Goal: Information Seeking & Learning: Learn about a topic

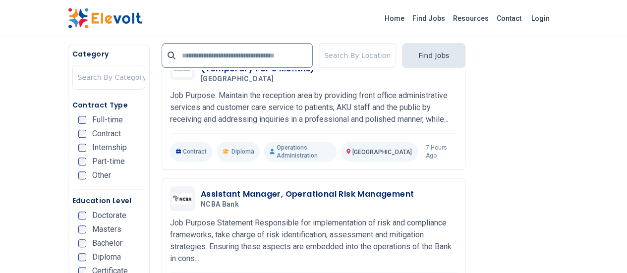
scroll to position [2033, 0]
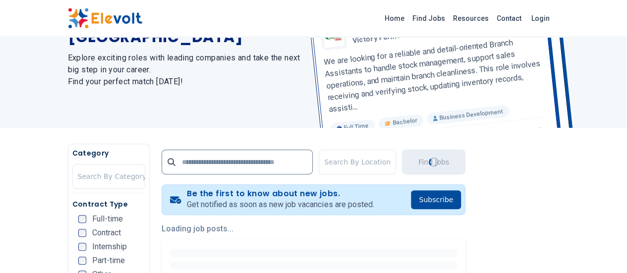
scroll to position [0, 0]
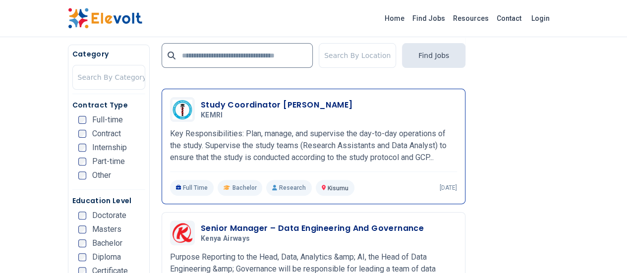
scroll to position [1983, 0]
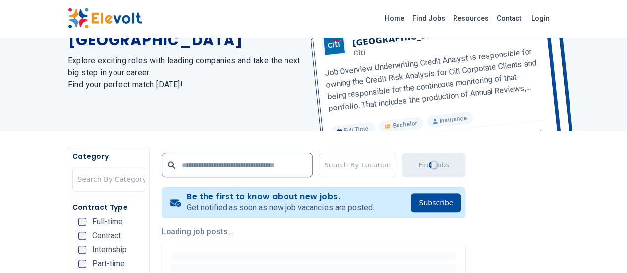
scroll to position [0, 0]
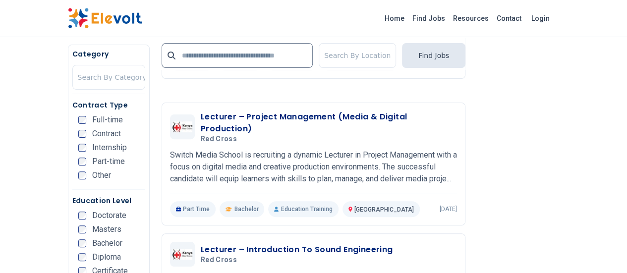
scroll to position [1983, 0]
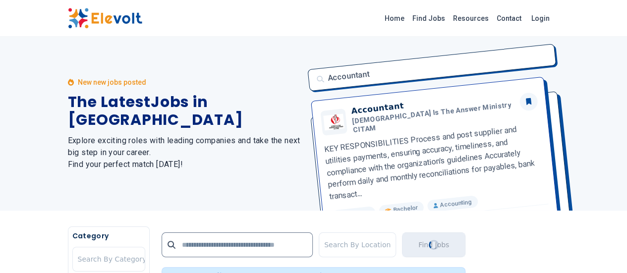
scroll to position [99, 0]
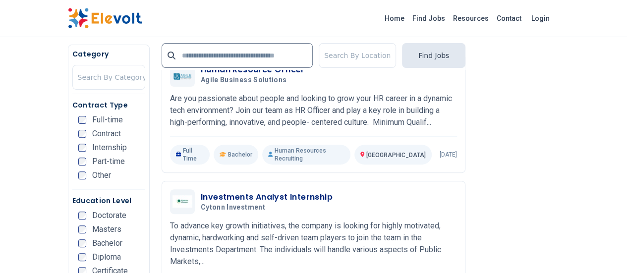
scroll to position [1983, 0]
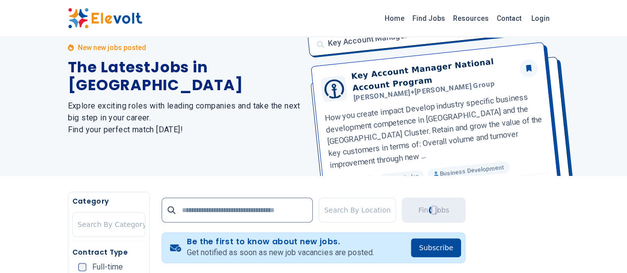
scroll to position [0, 0]
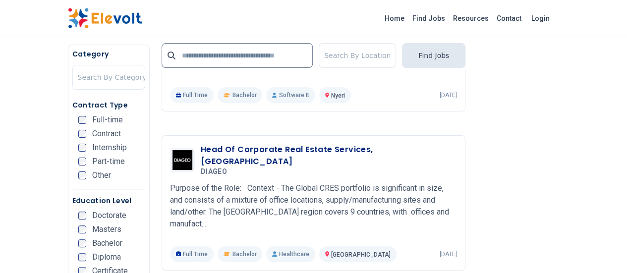
scroll to position [1983, 0]
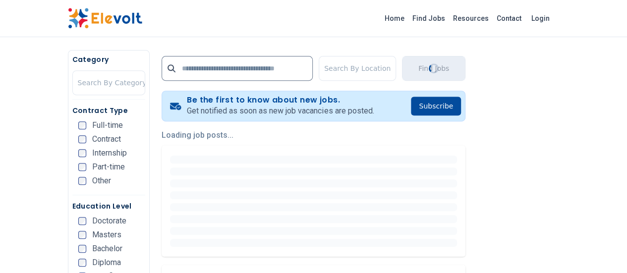
scroll to position [198, 0]
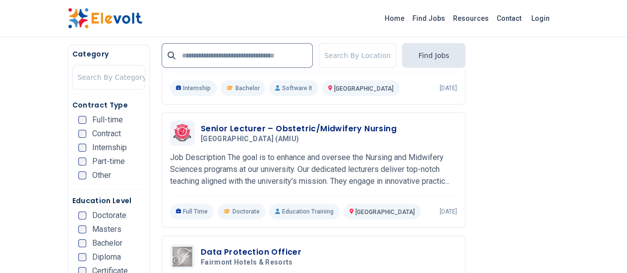
scroll to position [1686, 0]
